Goal: Task Accomplishment & Management: Contribute content

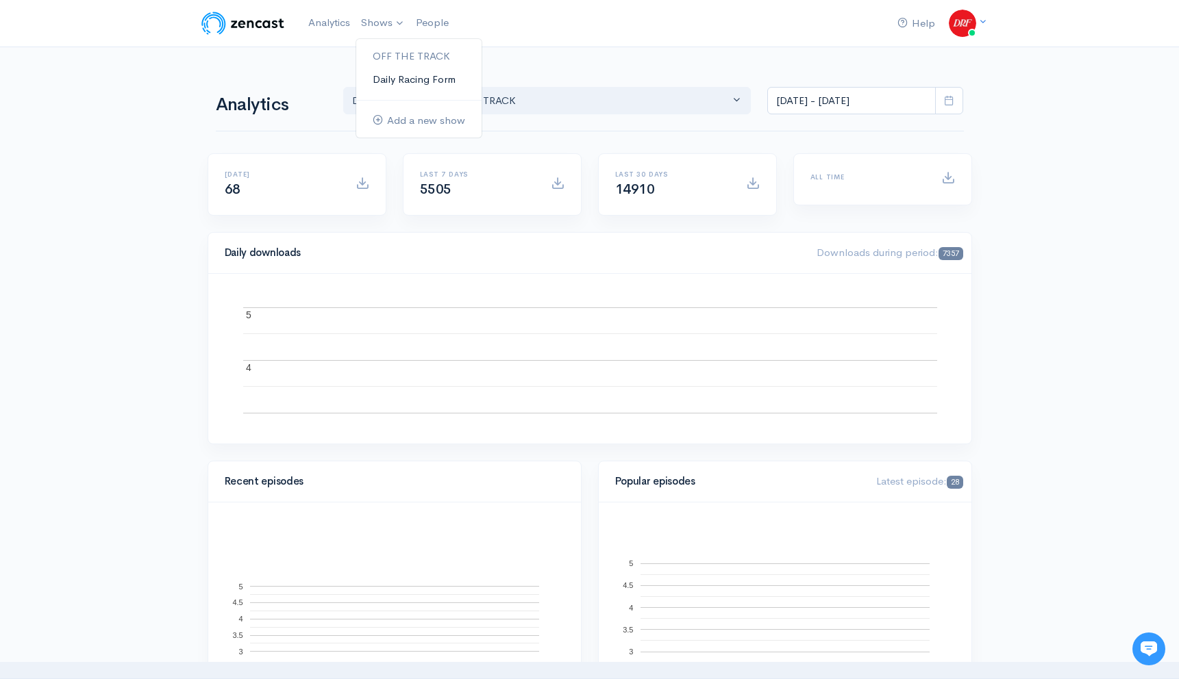
click at [375, 71] on link "Daily Racing Form" at bounding box center [418, 80] width 125 height 24
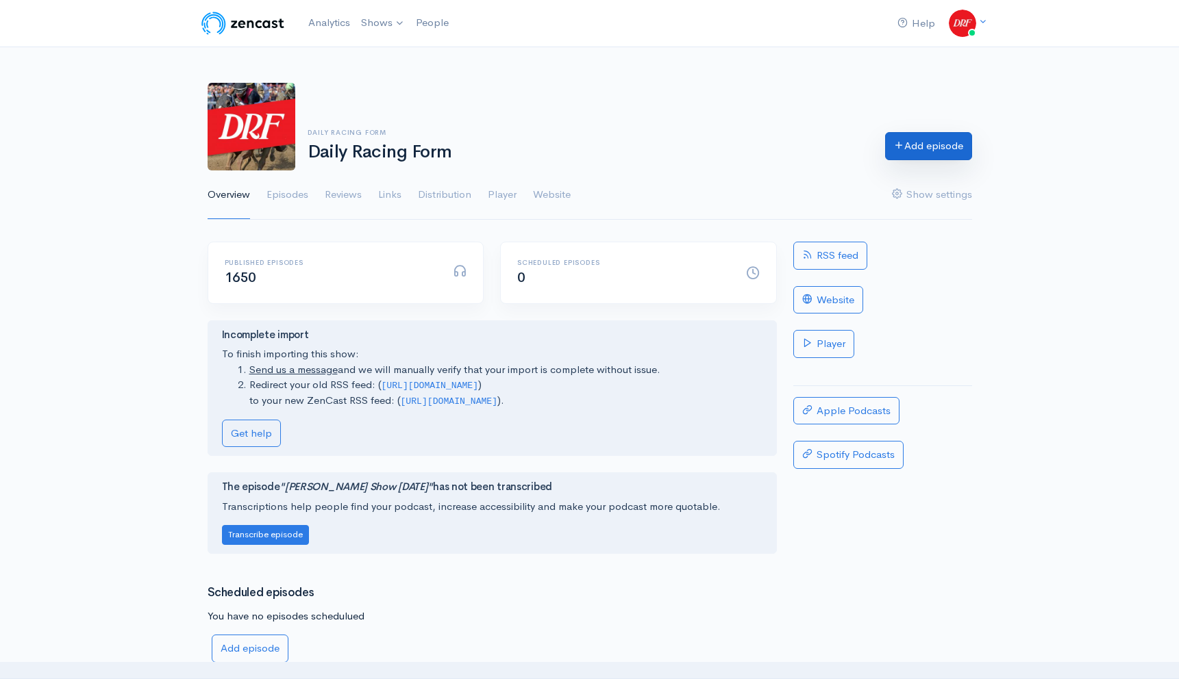
click at [937, 137] on link "Add episode" at bounding box center [928, 146] width 87 height 28
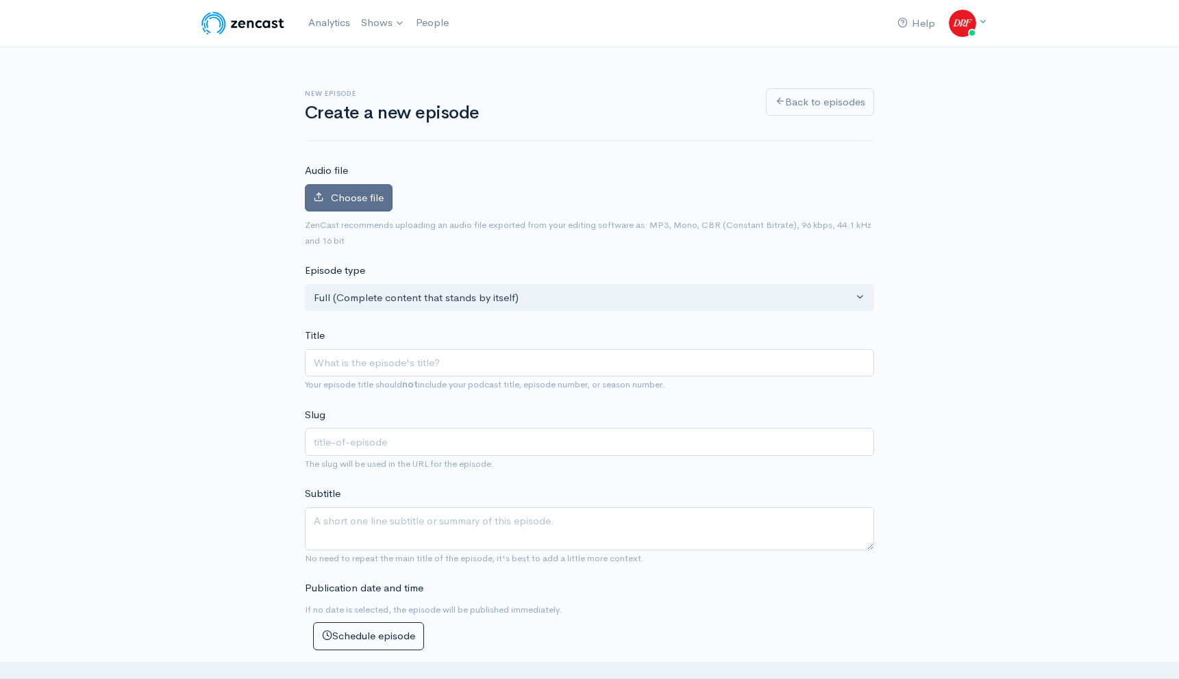
click at [338, 198] on span "Choose file" at bounding box center [357, 197] width 53 height 13
click at [0, 0] on input "Choose file" at bounding box center [0, 0] width 0 height 0
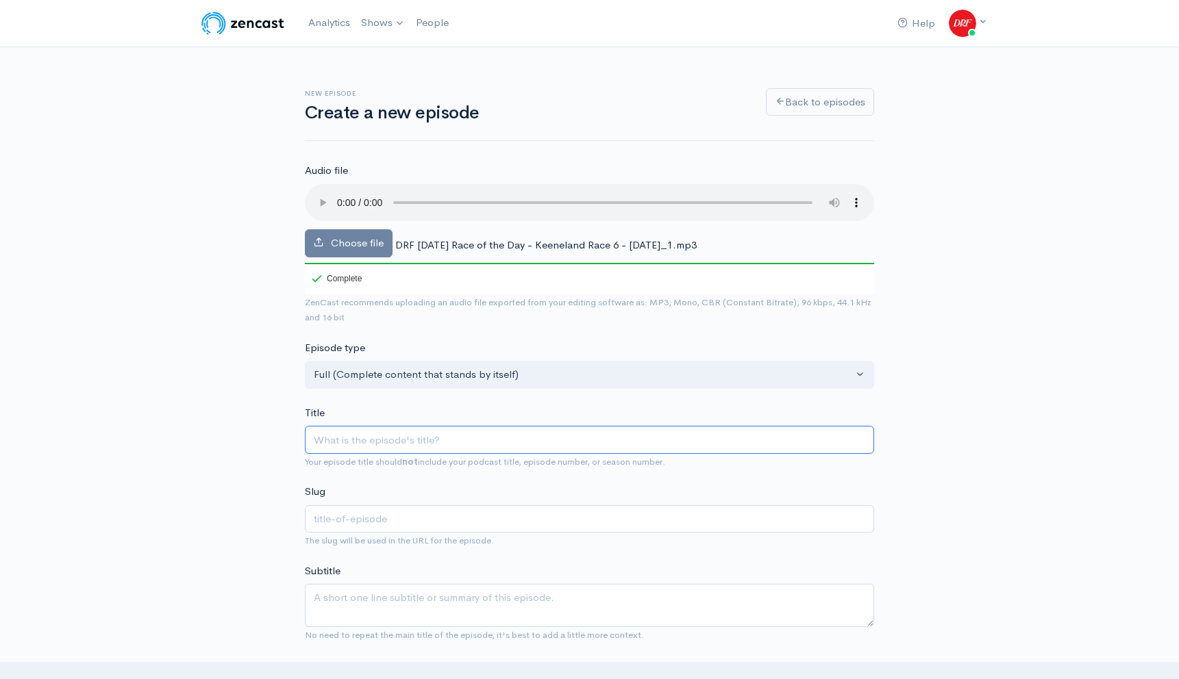
click at [504, 435] on input "Title" at bounding box center [589, 440] width 569 height 28
paste input "DRF [DATE] Race of the Day Keeneland Race 6 [DATE]"
type input "DRF [DATE] Race of the Day Keeneland Race 6 [DATE]"
type input "drf-[DATE]-race-of-the-day-keeneland-race-6-[DATE]"
drag, startPoint x: 472, startPoint y: 435, endPoint x: 527, endPoint y: 494, distance: 80.9
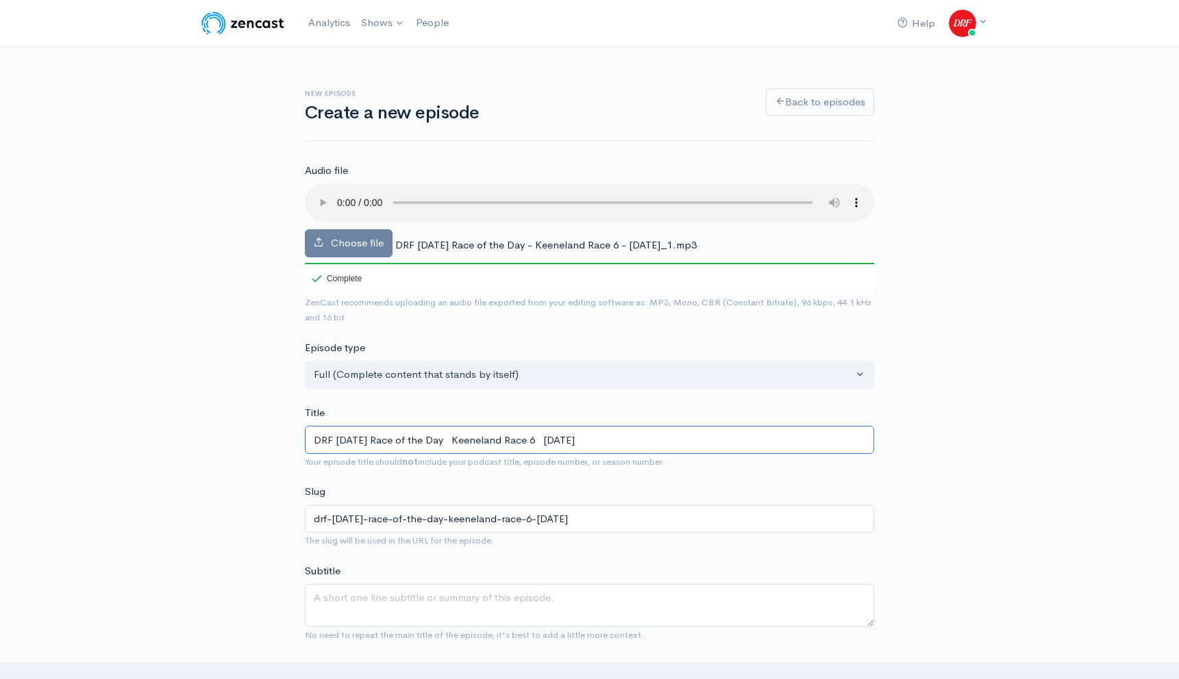
click at [481, 446] on input "DRF [DATE] Race of the Day Keeneland Race 6 [DATE]" at bounding box center [589, 440] width 569 height 28
click at [475, 437] on input "DRF [DATE] Race of the Day Keeneland Race 6 [DATE]" at bounding box center [589, 440] width 569 height 28
click at [564, 438] on input "DRF [DATE] Race of the Day | Keeneland Race 6 [DATE]" at bounding box center [589, 440] width 569 height 28
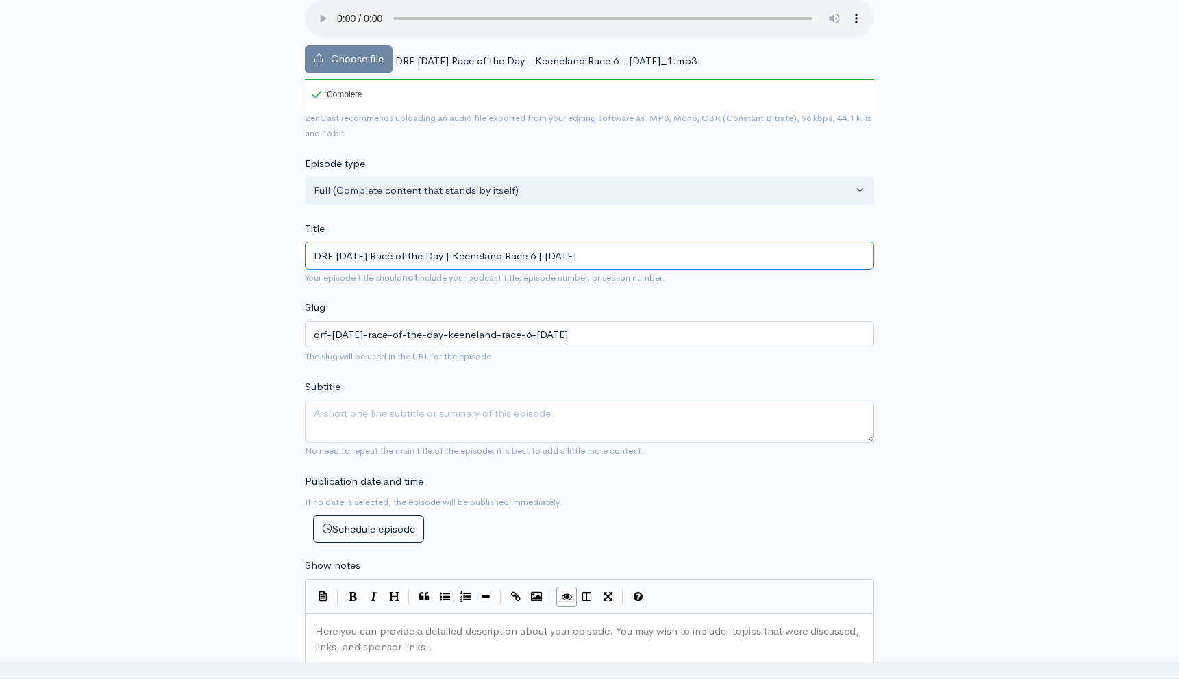
scroll to position [354, 0]
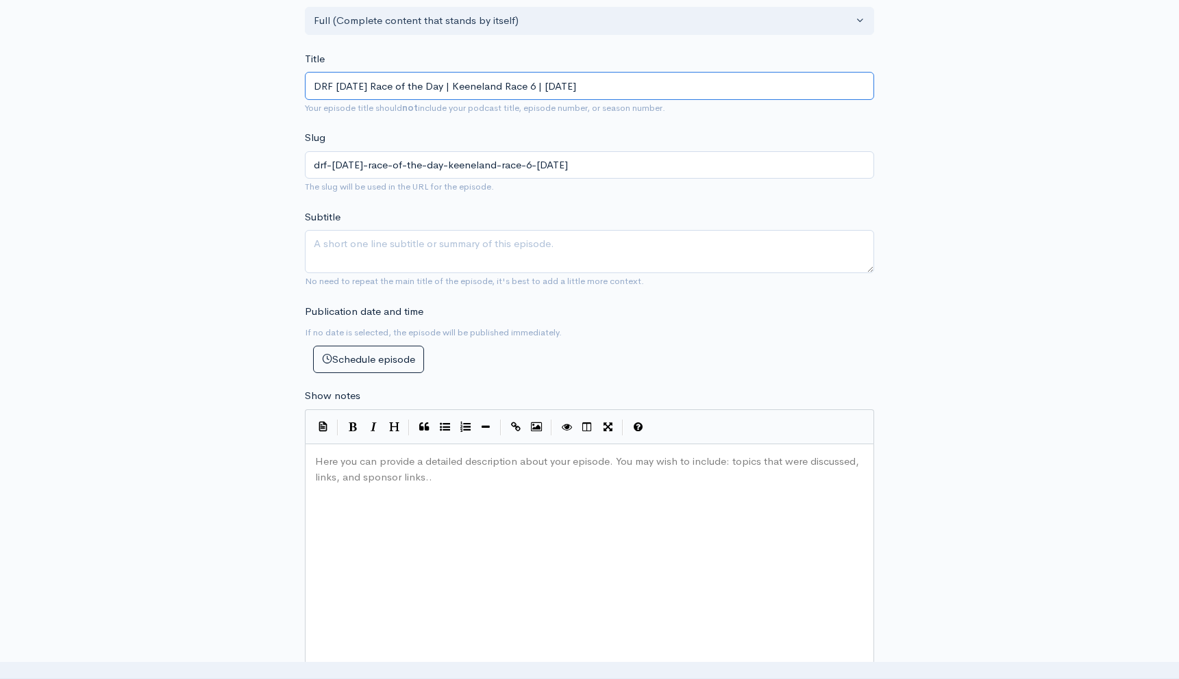
type input "DRF [DATE] Race of the Day | Keeneland Race 6 | [DATE]"
click at [523, 464] on pre "​" at bounding box center [589, 462] width 554 height 16
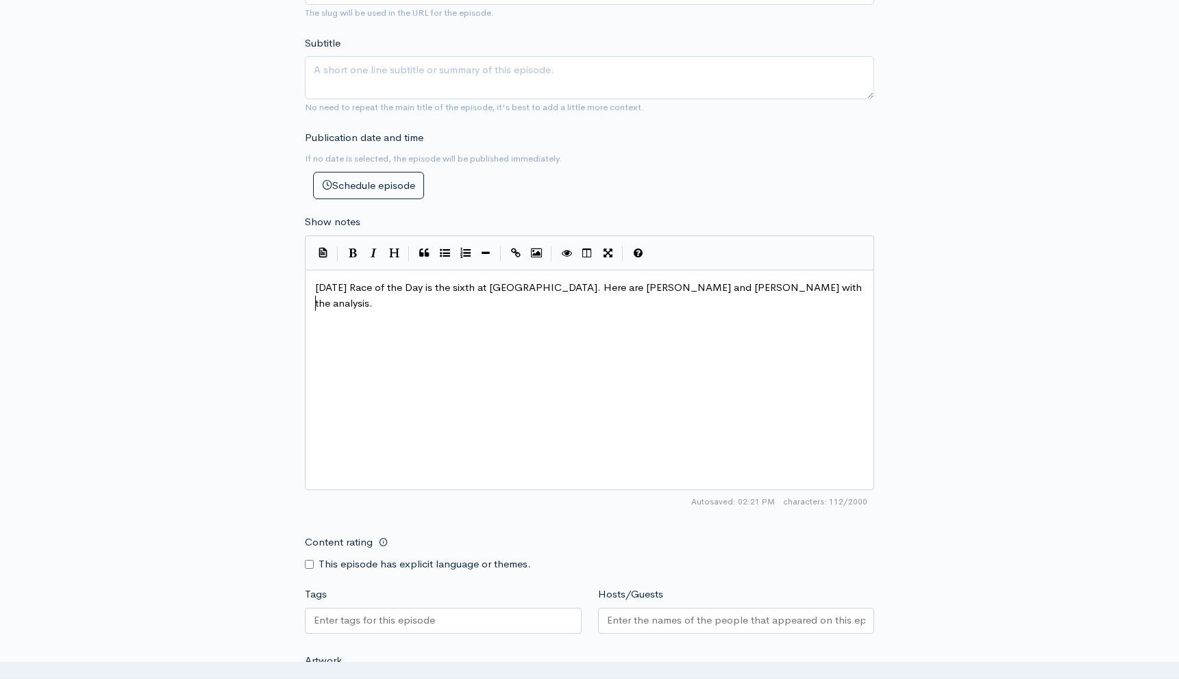
scroll to position [811, 0]
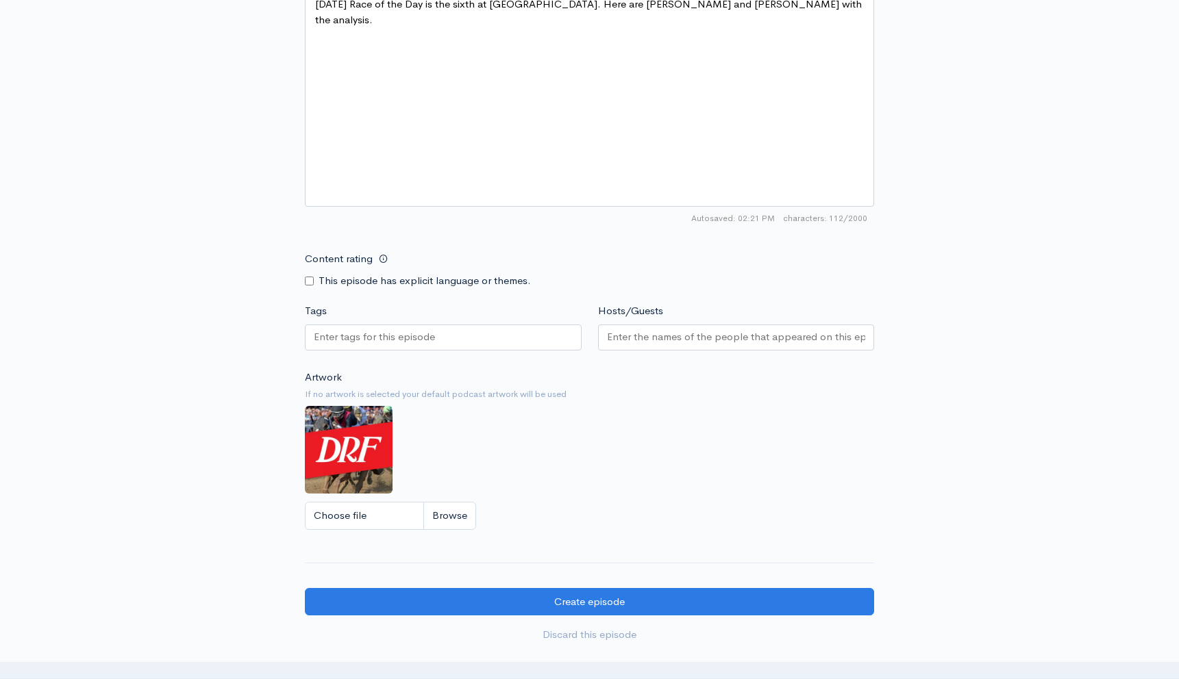
click at [438, 340] on div at bounding box center [443, 338] width 277 height 26
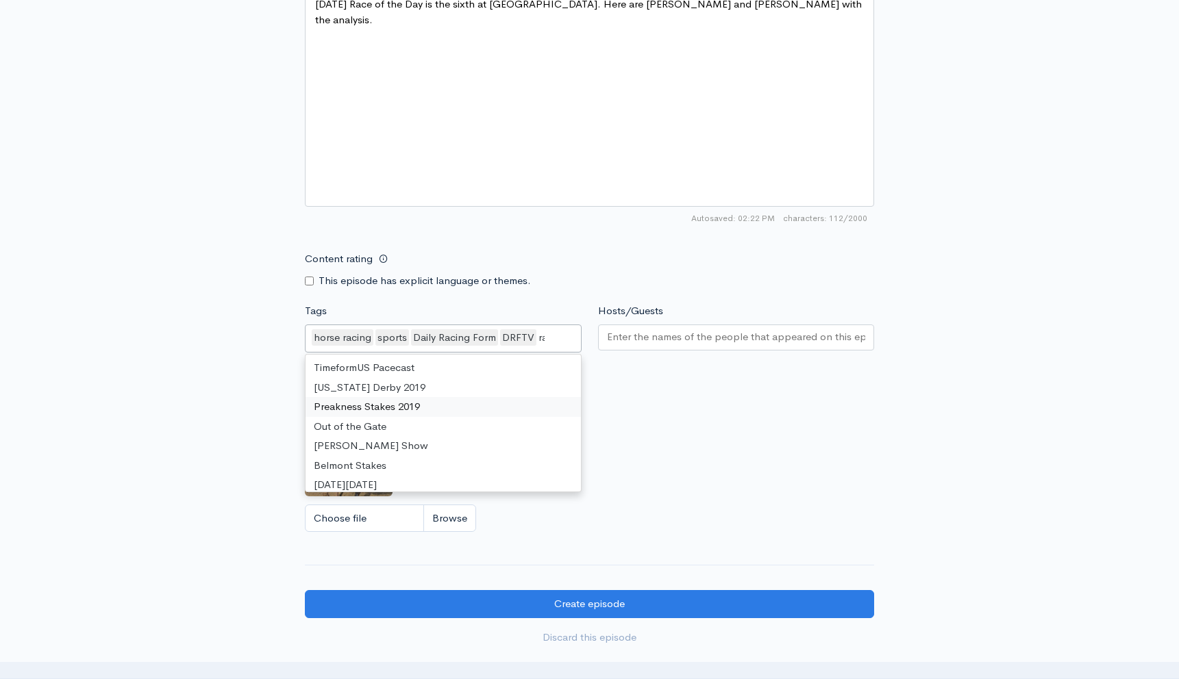
scroll to position [630, 0]
type input "race"
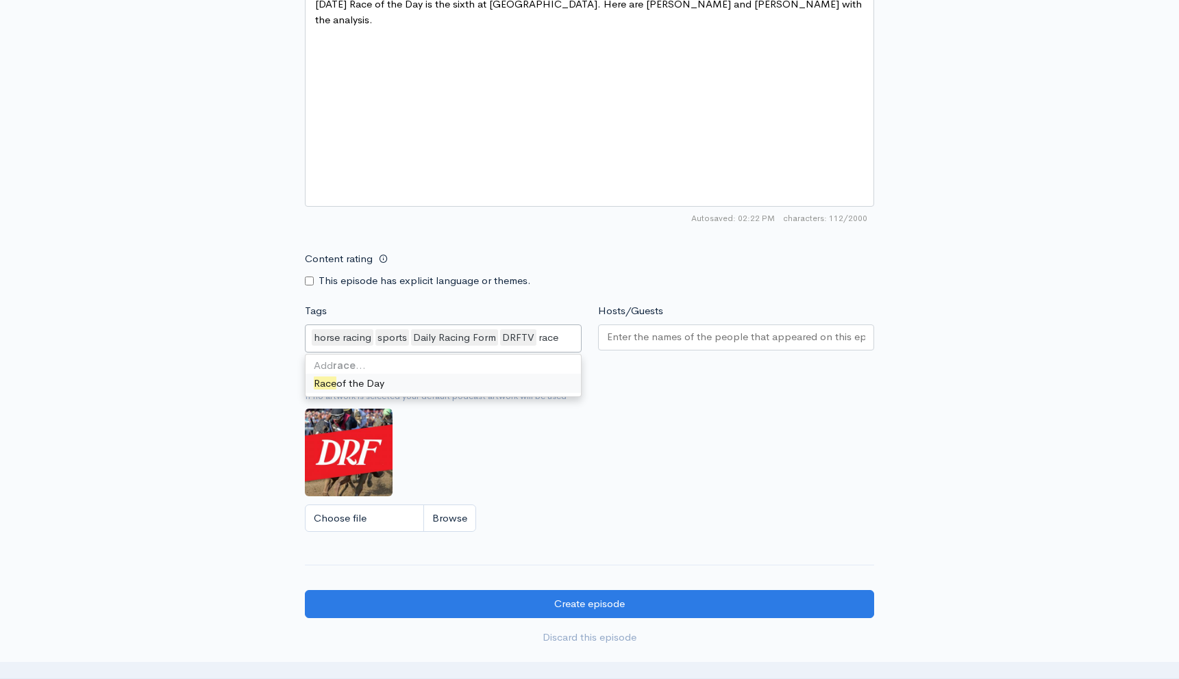
scroll to position [0, 0]
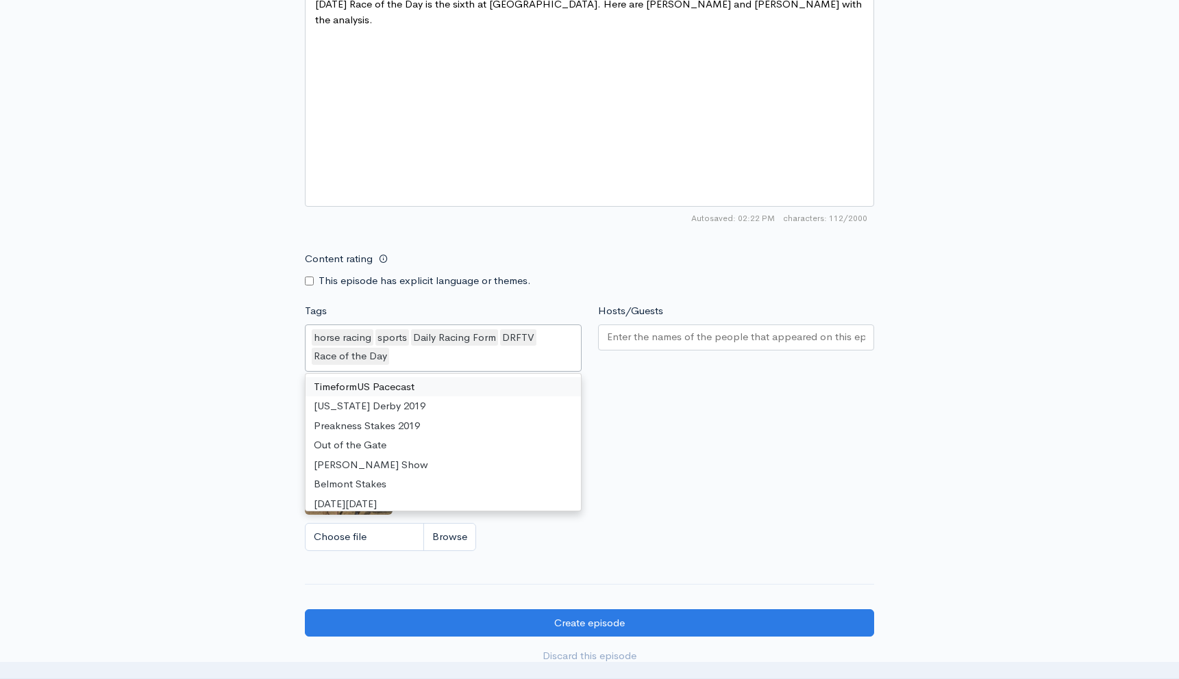
click at [649, 340] on input "Hosts/Guests" at bounding box center [736, 337] width 259 height 16
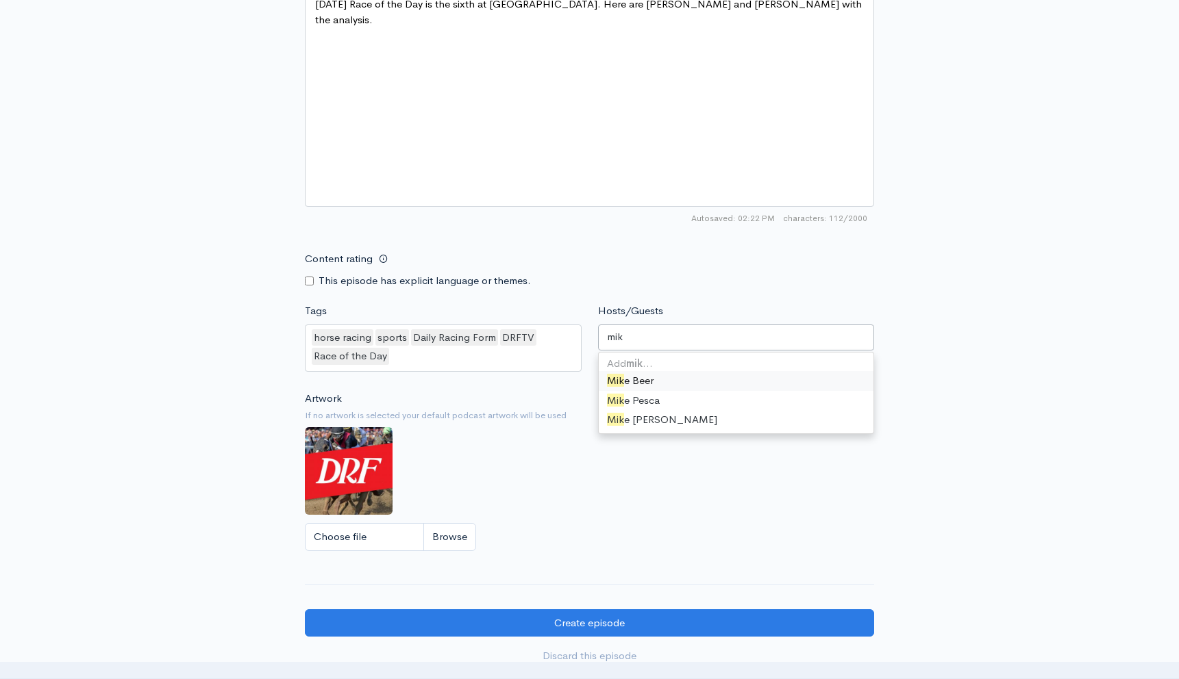
type input "[PERSON_NAME]"
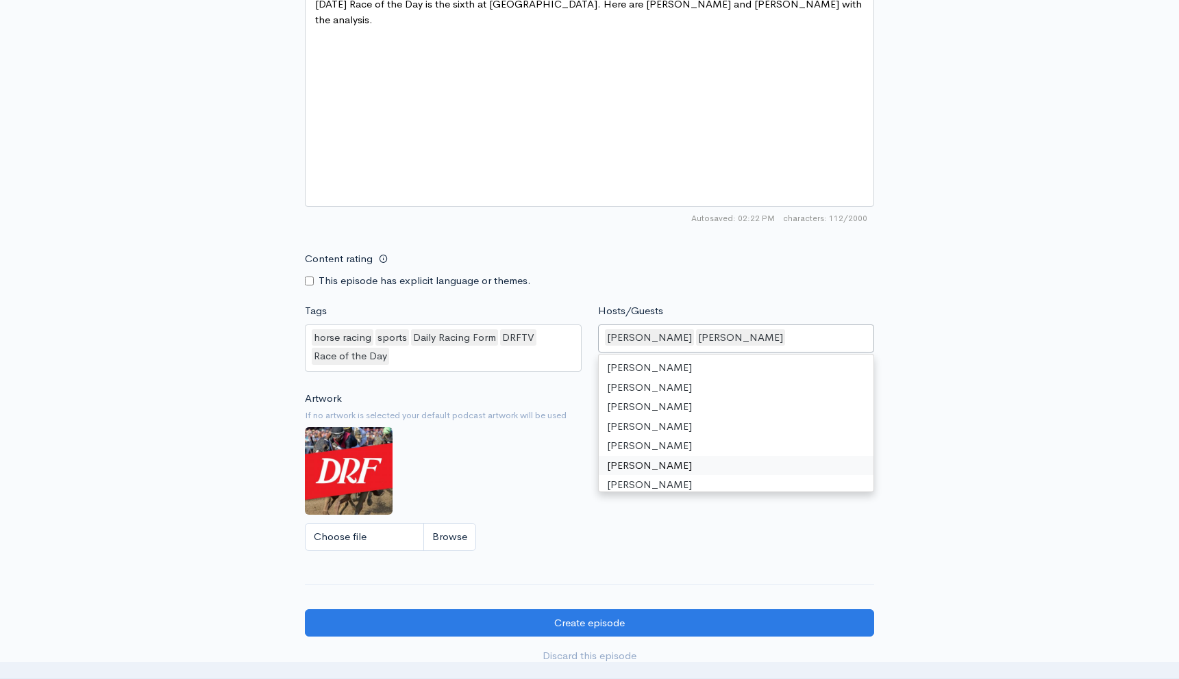
drag, startPoint x: 542, startPoint y: 501, endPoint x: 553, endPoint y: 609, distance: 108.1
click at [542, 501] on div "Artwork If no artwork is selected your default podcast artwork will be used Cho…" at bounding box center [589, 475] width 569 height 168
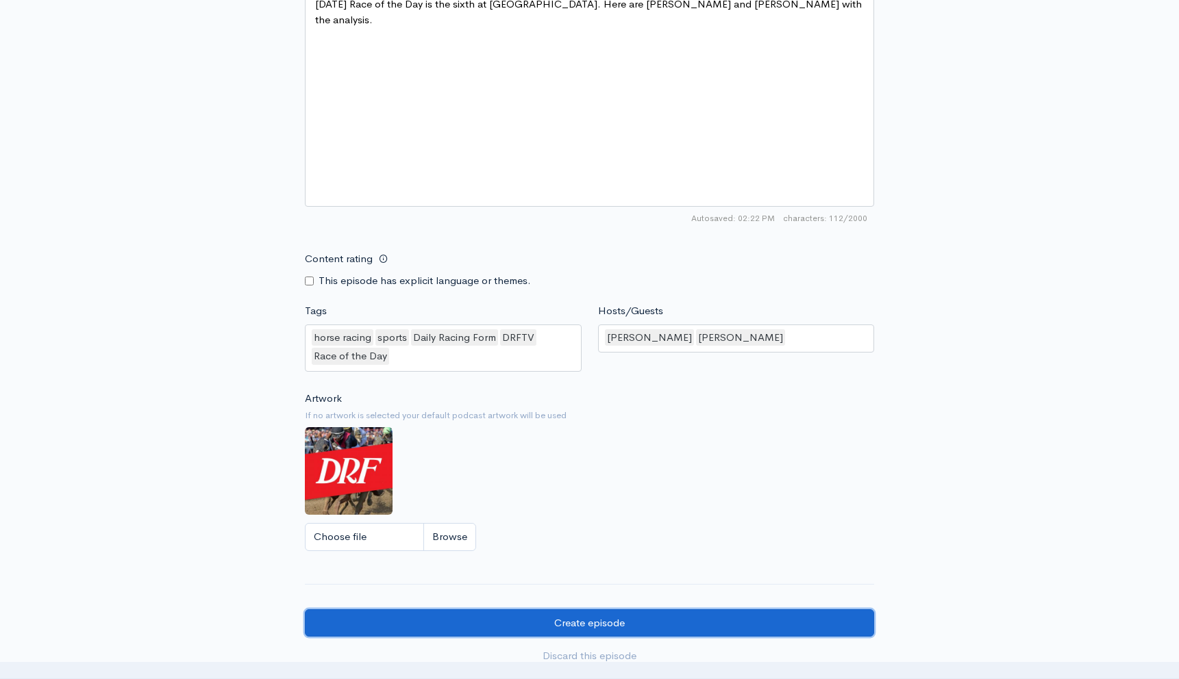
drag, startPoint x: 569, startPoint y: 618, endPoint x: 568, endPoint y: 605, distance: 13.0
click at [569, 618] on input "Create episode" at bounding box center [589, 623] width 569 height 28
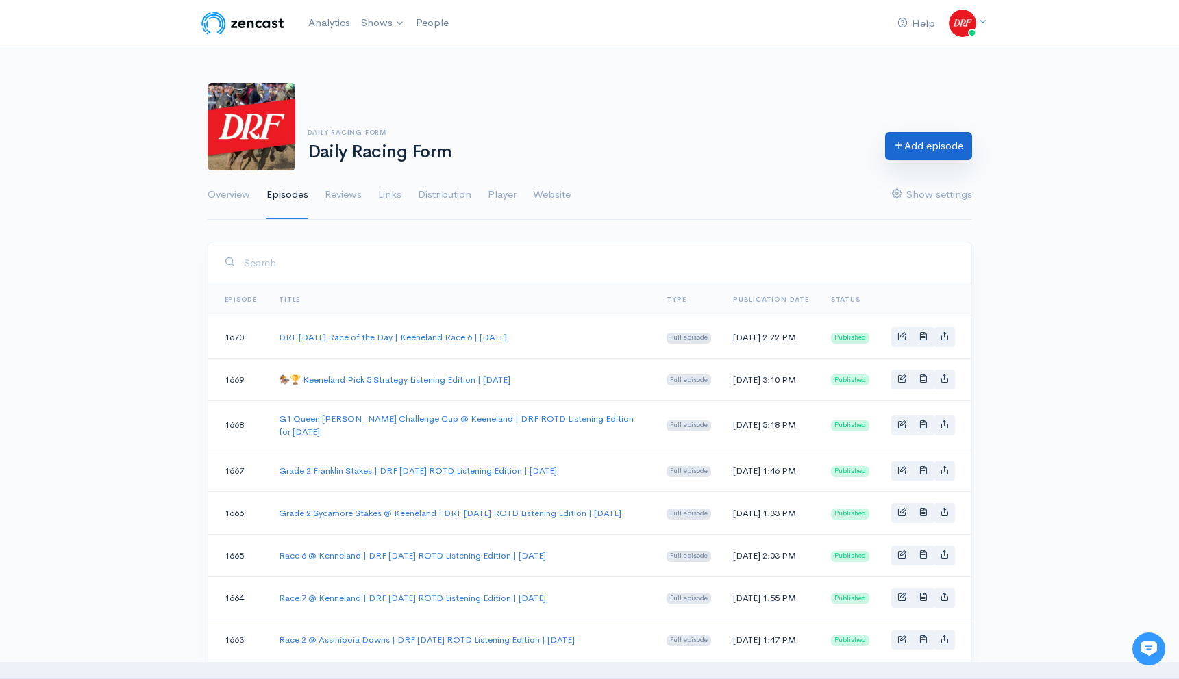
click at [966, 146] on link "Add episode" at bounding box center [928, 146] width 87 height 28
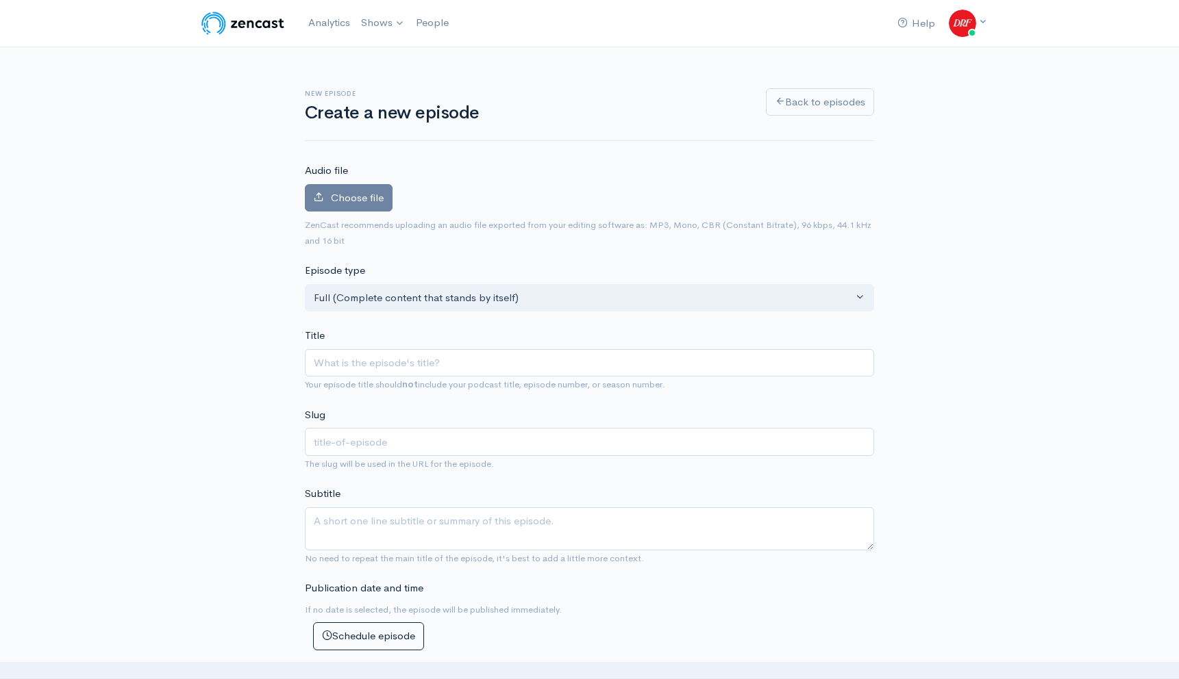
click at [357, 213] on div "Choose file 0" at bounding box center [589, 201] width 569 height 34
click at [359, 204] on label "Choose file" at bounding box center [349, 198] width 88 height 28
click at [0, 0] on input "Choose file" at bounding box center [0, 0] width 0 height 0
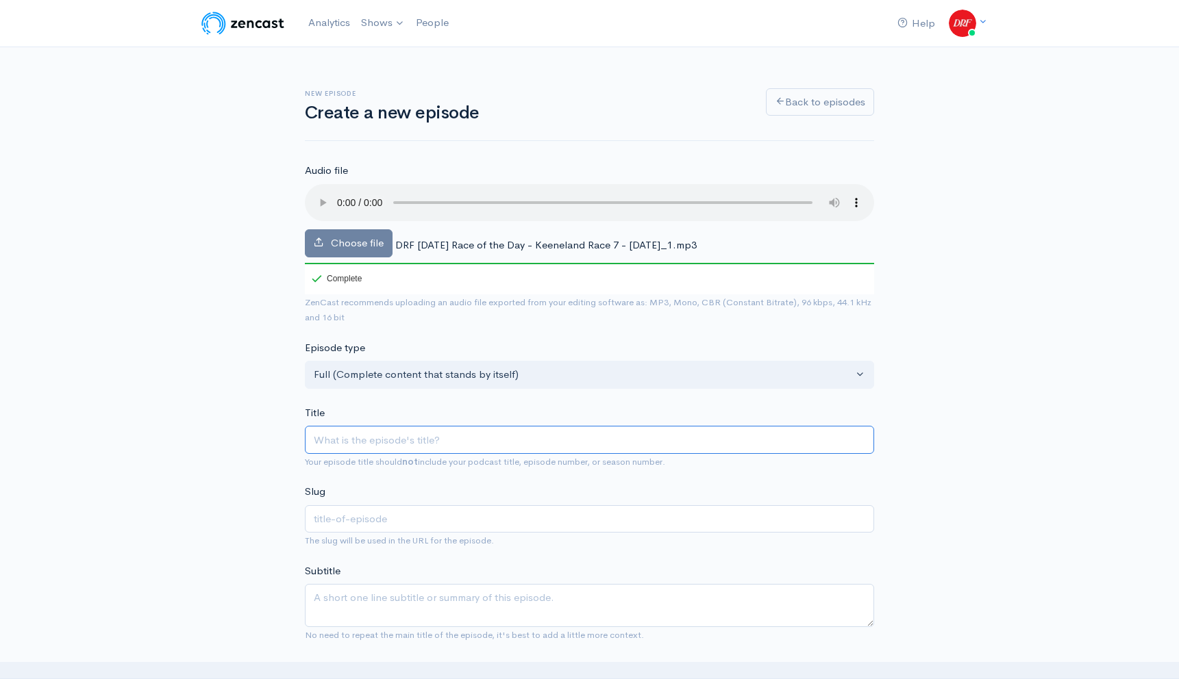
click at [559, 443] on input "Title" at bounding box center [589, 440] width 569 height 28
paste input "DRF Thursday Race of the Day - Keeneland Race 7 - October 16, 2025"
type input "DRF Thursday Race of the Day - Keeneland Race 7 - October 16, 2025"
type input "drf-thursday-race-of-the-day-keeneland-race-7-october-16-2025"
click at [458, 438] on input "DRF Thursday Race of the Day - Keeneland Race 7 - October 16, 2025" at bounding box center [589, 440] width 569 height 28
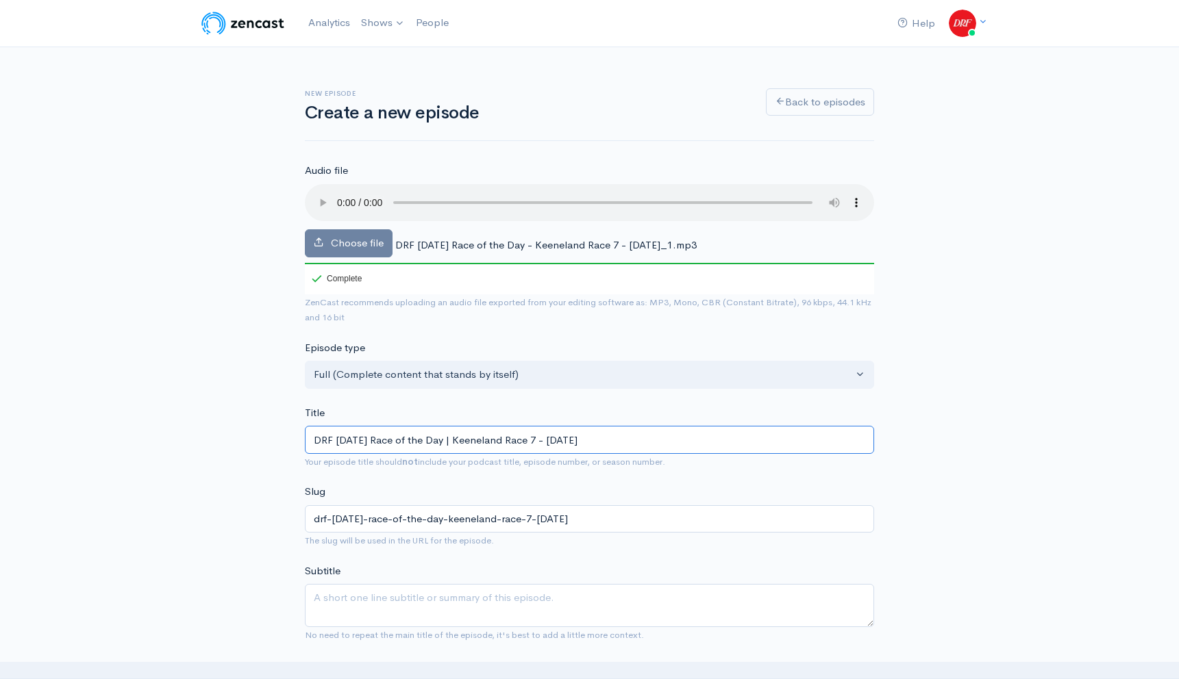
click at [549, 436] on input "DRF Thursday Race of the Day | Keeneland Race 7 - October 16, 2025" at bounding box center [589, 440] width 569 height 28
type input "DRF Thursday Race of the Day | Keeneland Race 7 | October 16, 2025"
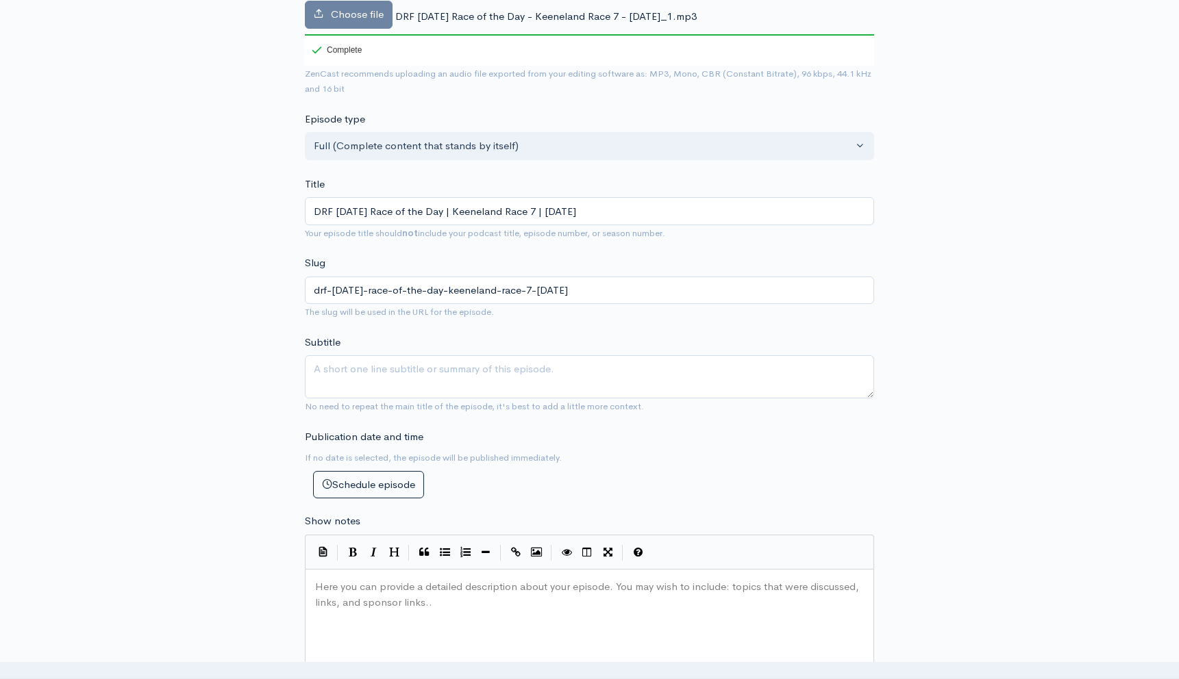
scroll to position [5, 0]
click at [496, 593] on pre "​" at bounding box center [589, 587] width 554 height 16
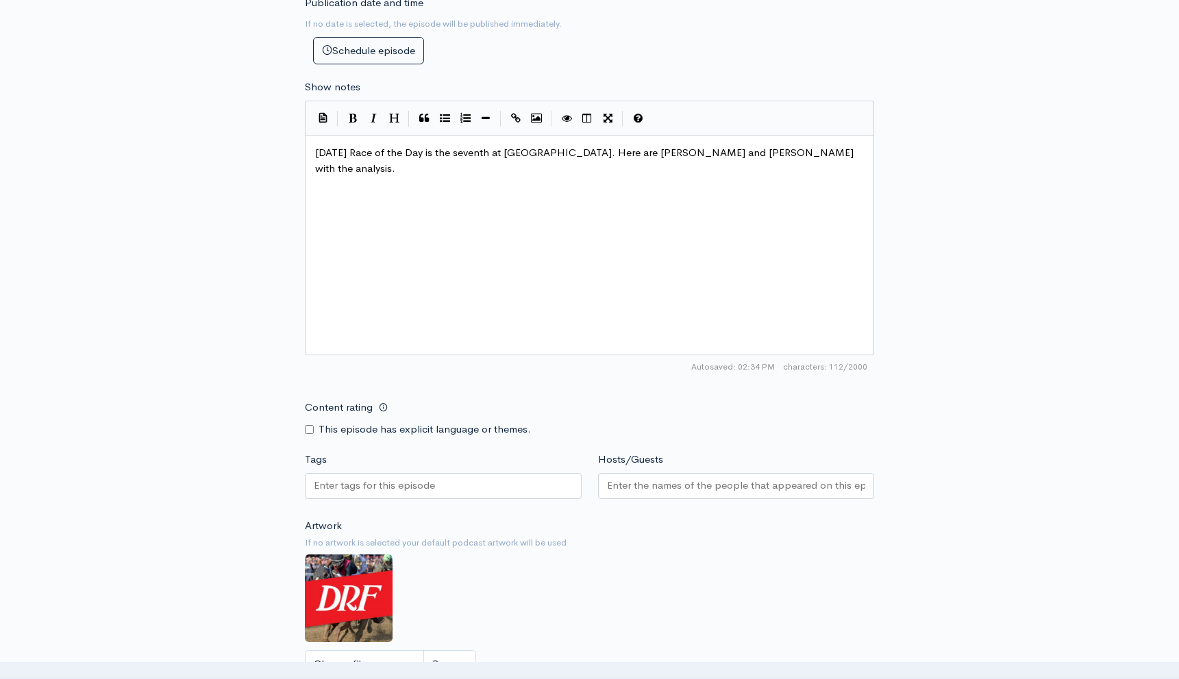
scroll to position [685, 0]
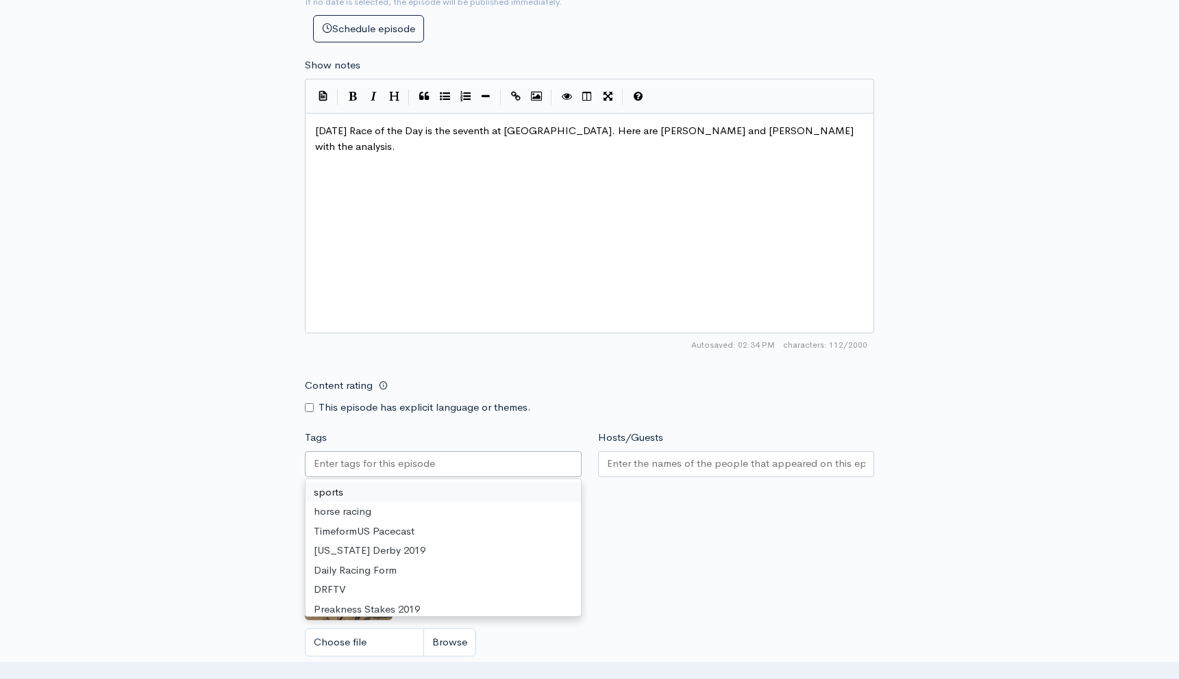
click at [403, 467] on input "Tags" at bounding box center [375, 464] width 123 height 16
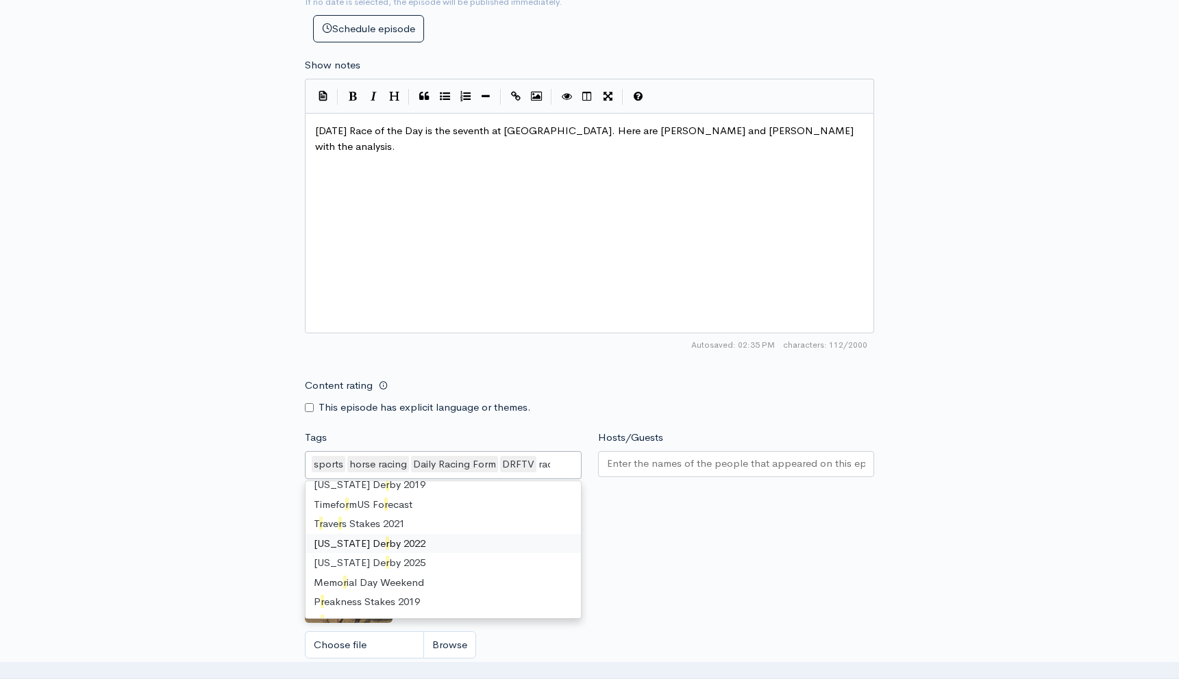
type input "race"
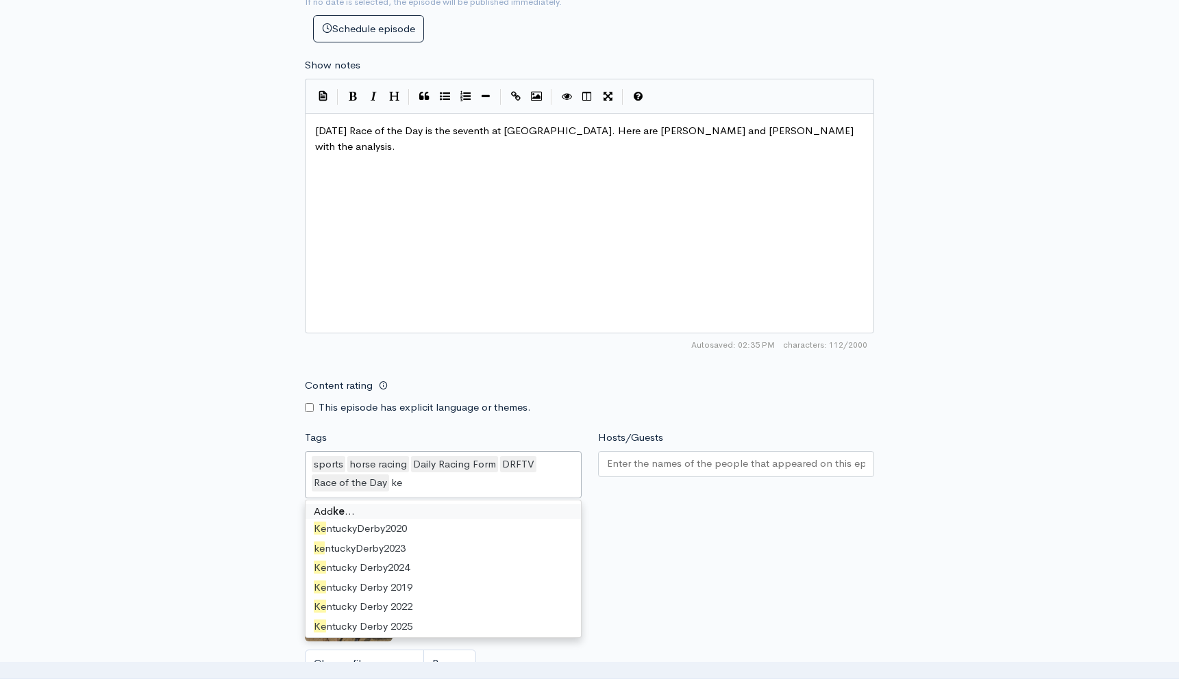
type input "k"
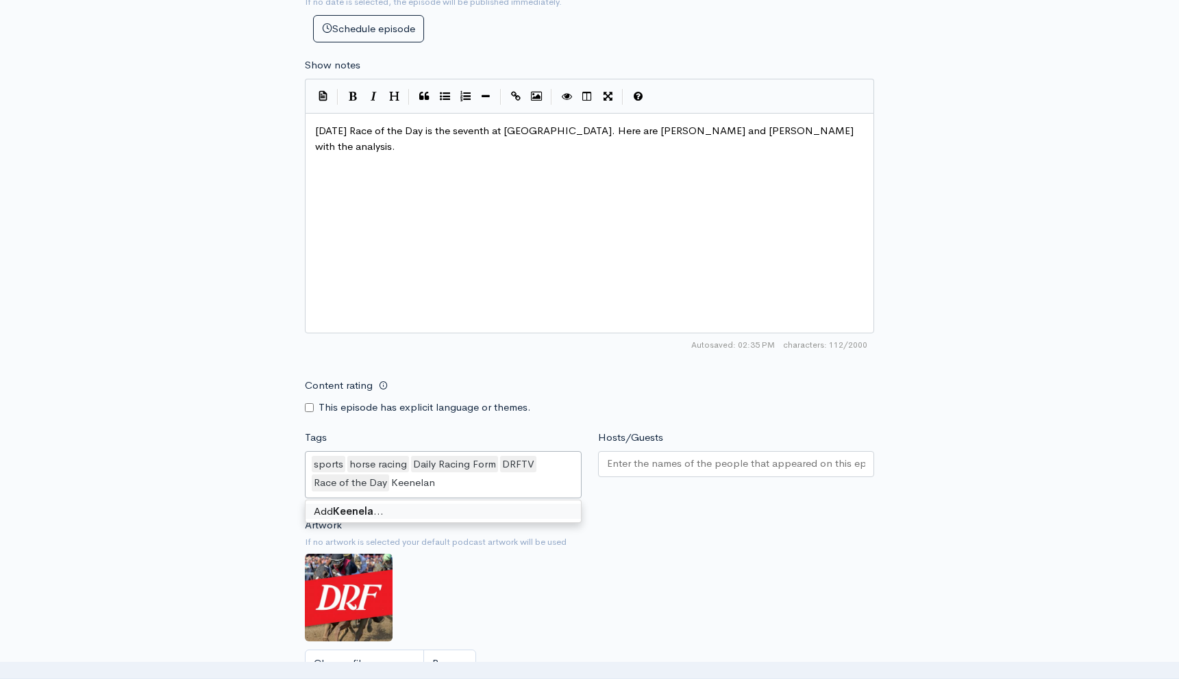
type input "Keeneland"
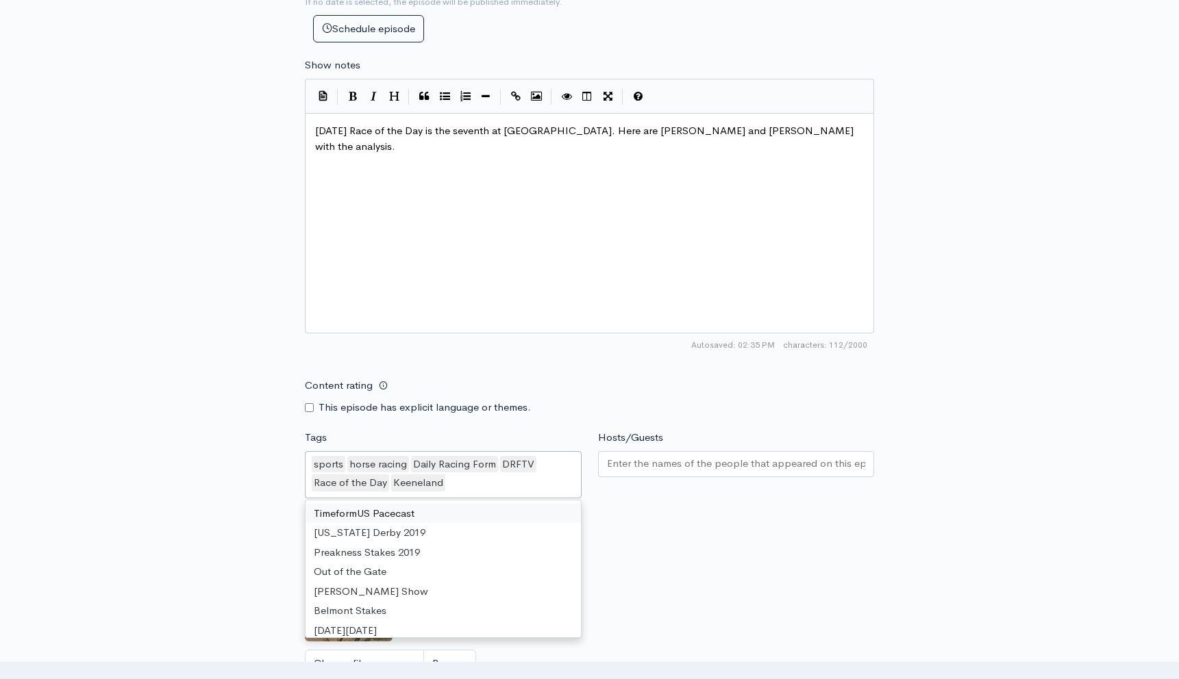
click at [666, 455] on div at bounding box center [736, 464] width 277 height 26
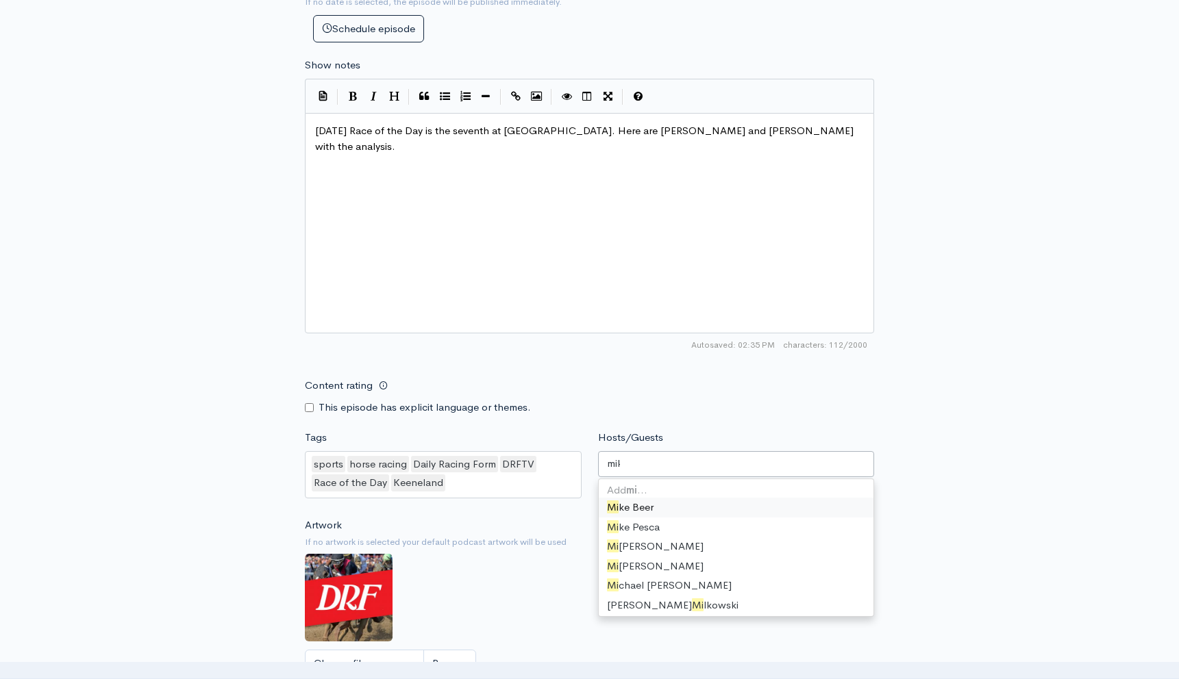
type input "[PERSON_NAME]"
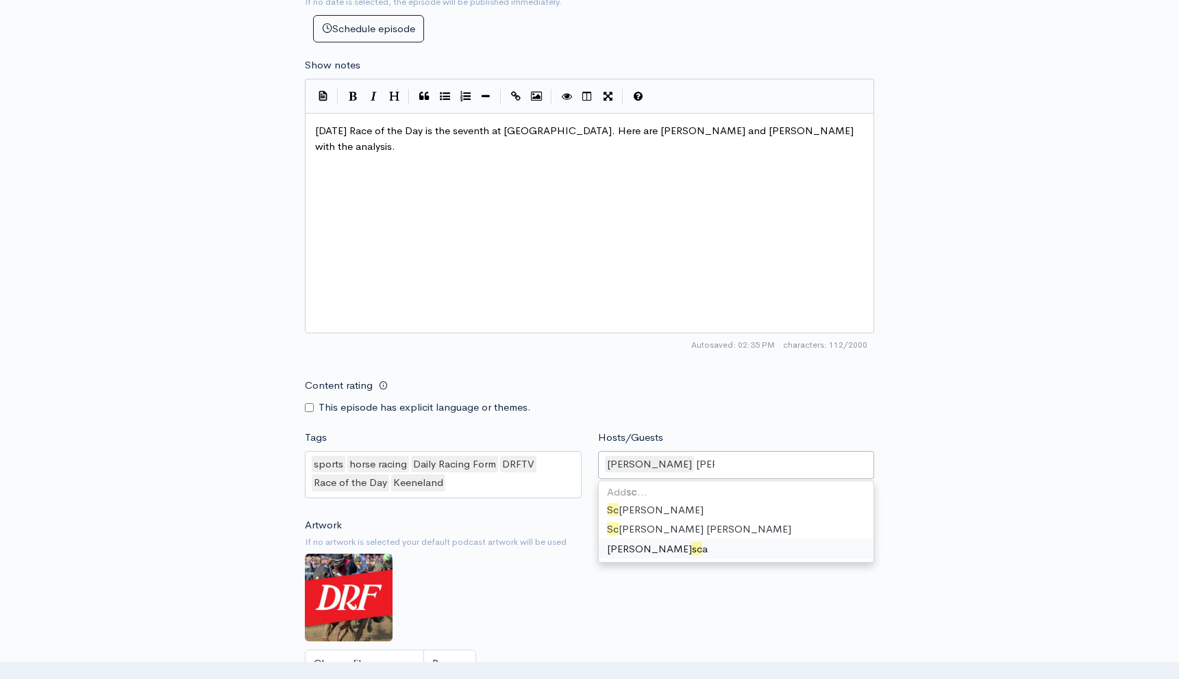
type input "[PERSON_NAME]"
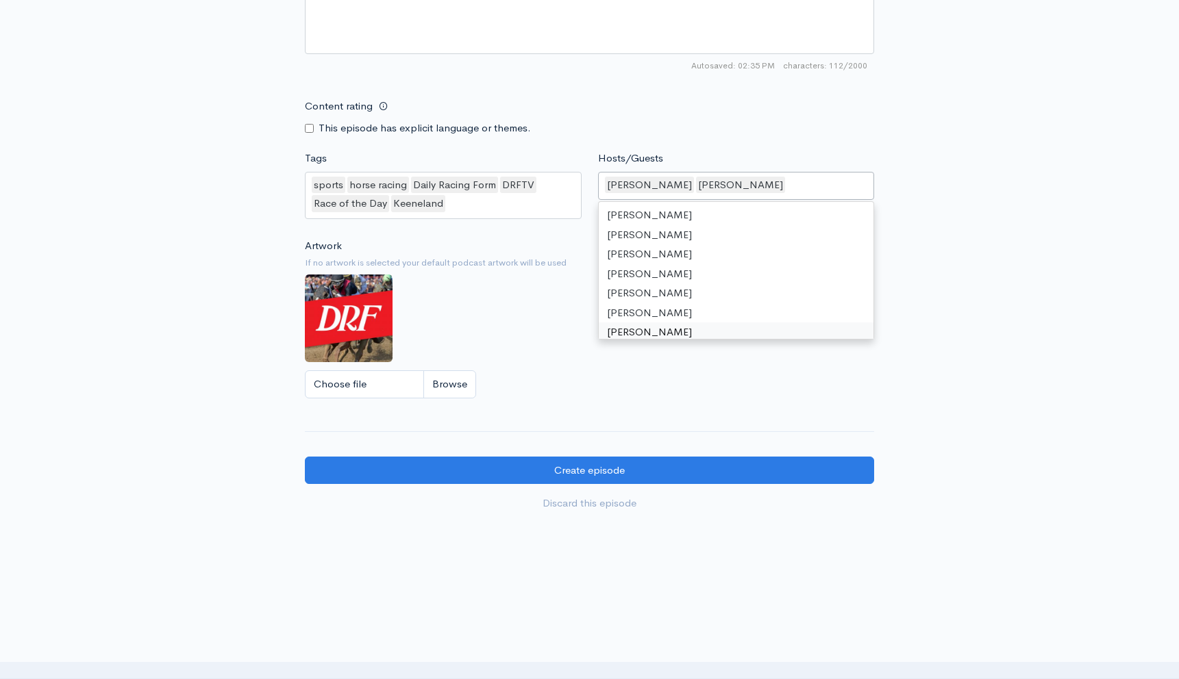
scroll to position [986, 0]
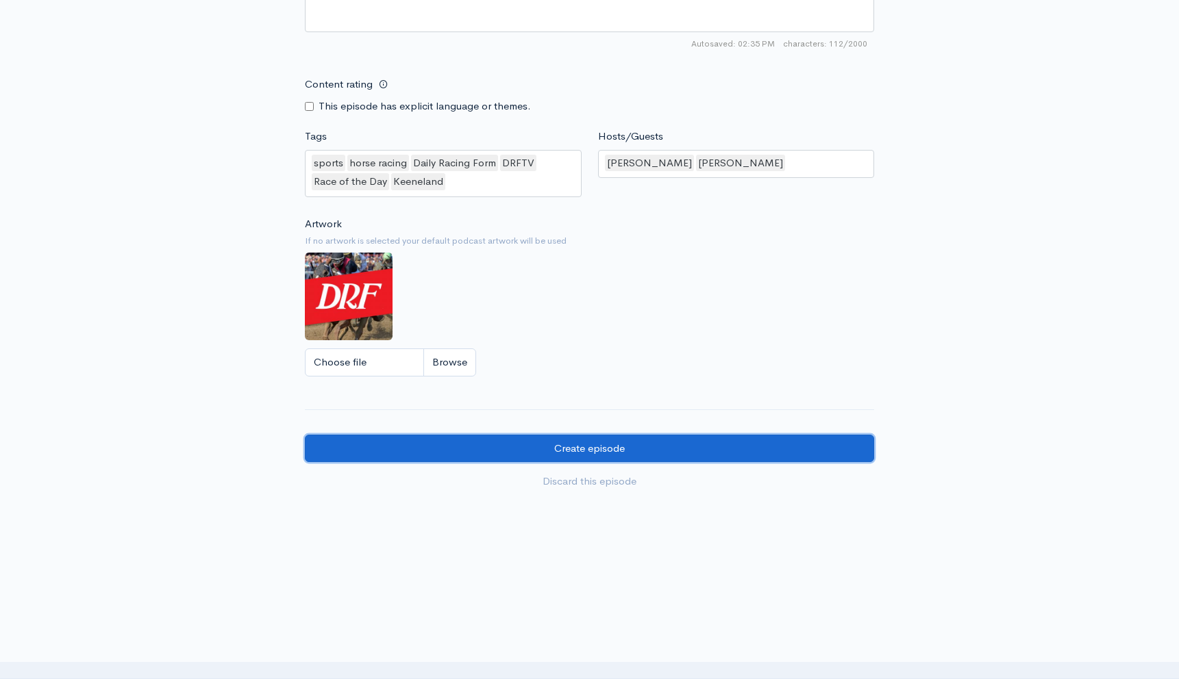
click at [686, 444] on input "Create episode" at bounding box center [589, 449] width 569 height 28
